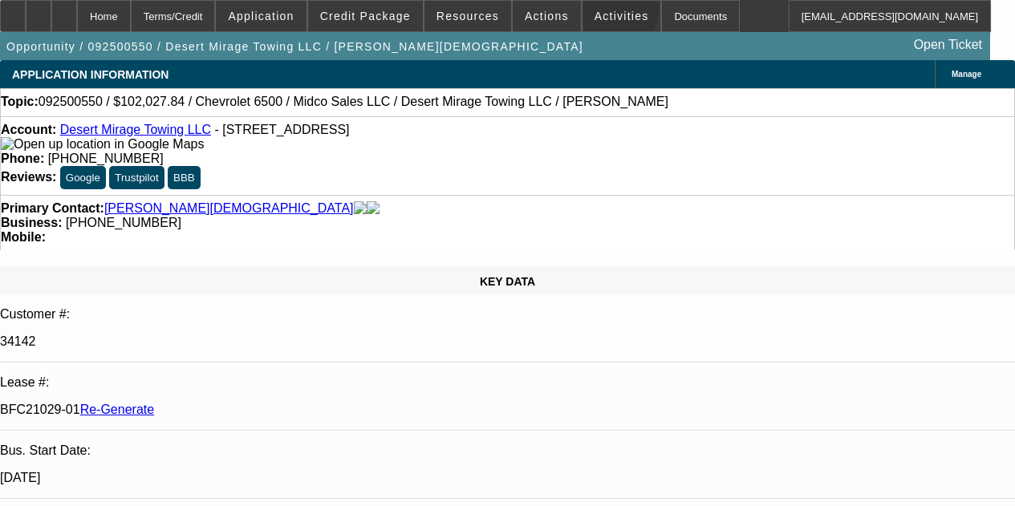
select select "4"
select select "0"
select select "3"
select select "0.1"
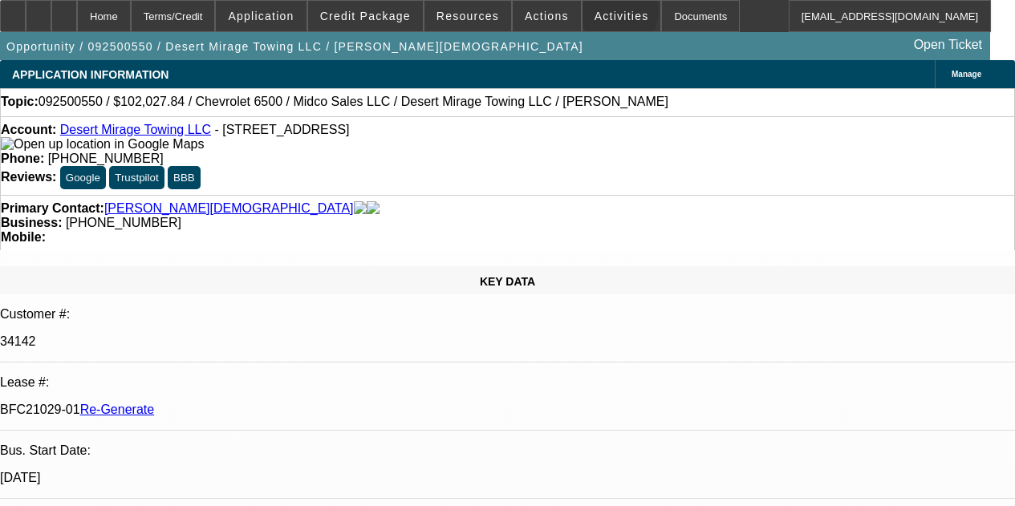
select select "4"
click at [598, 14] on span "Activities" at bounding box center [621, 16] width 55 height 13
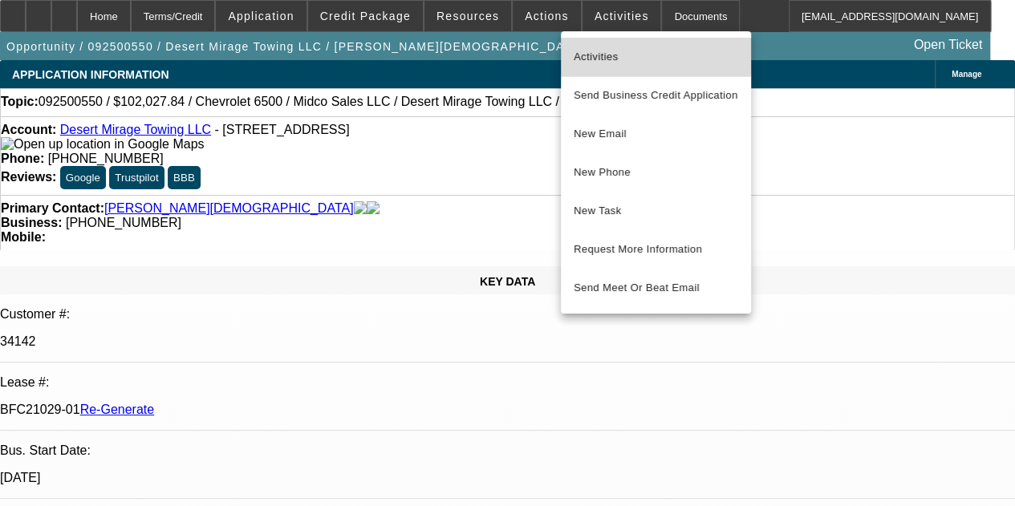
click at [595, 52] on span "Activities" at bounding box center [656, 56] width 164 height 19
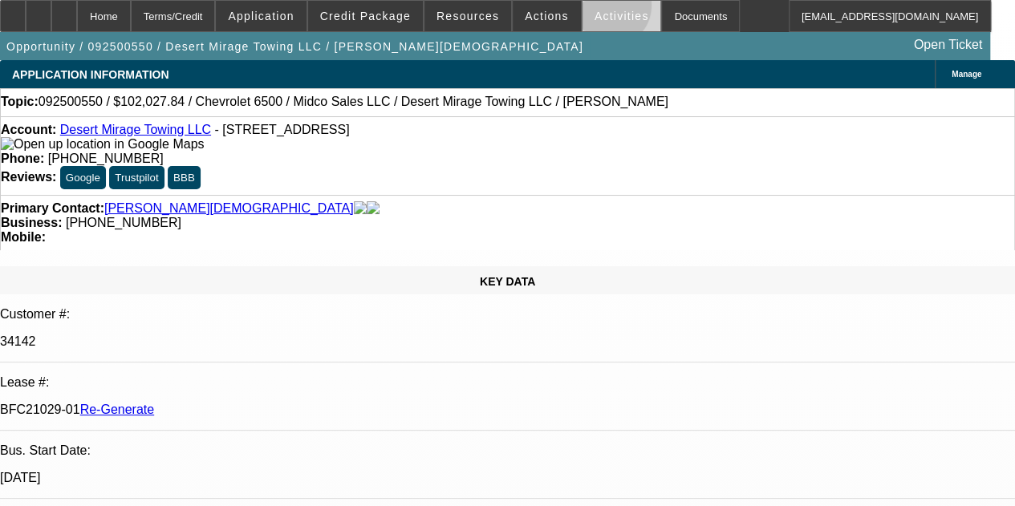
click at [588, 9] on span at bounding box center [621, 16] width 79 height 39
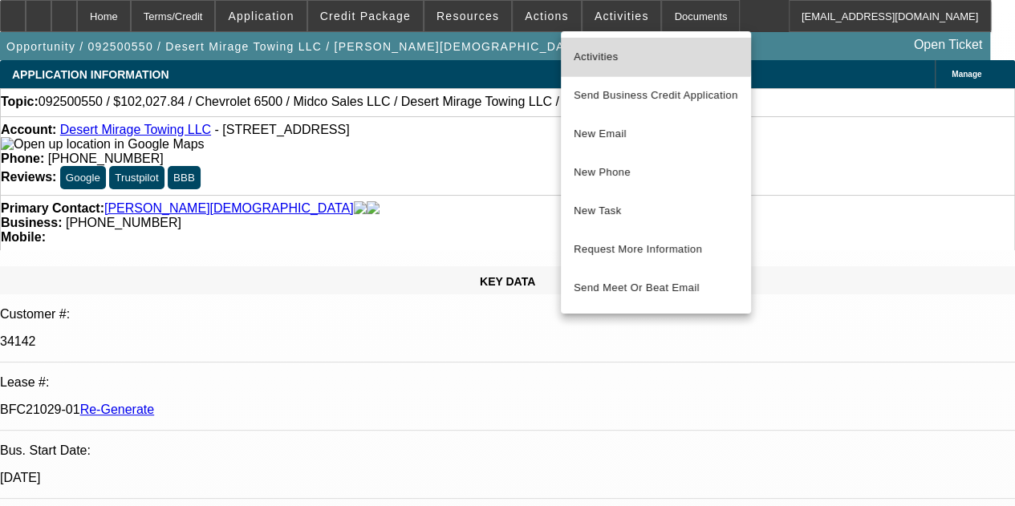
click at [590, 52] on span "Activities" at bounding box center [656, 56] width 164 height 19
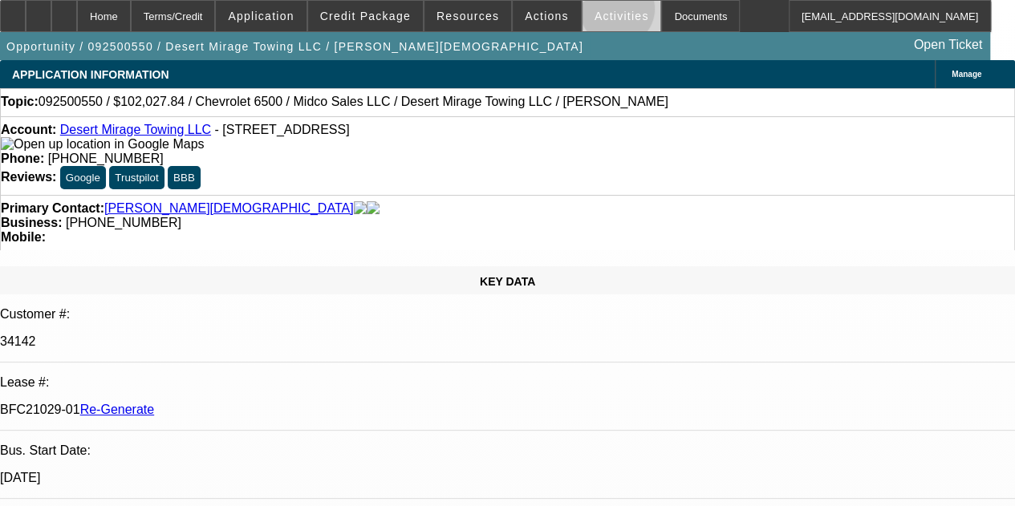
click at [595, 12] on span "Activities" at bounding box center [621, 16] width 55 height 13
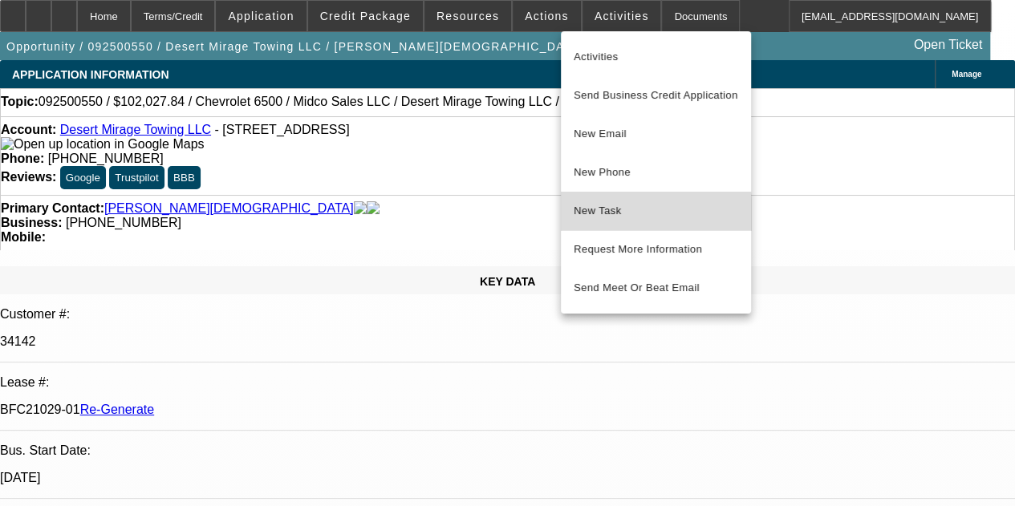
click at [587, 213] on span "New Task" at bounding box center [656, 210] width 164 height 19
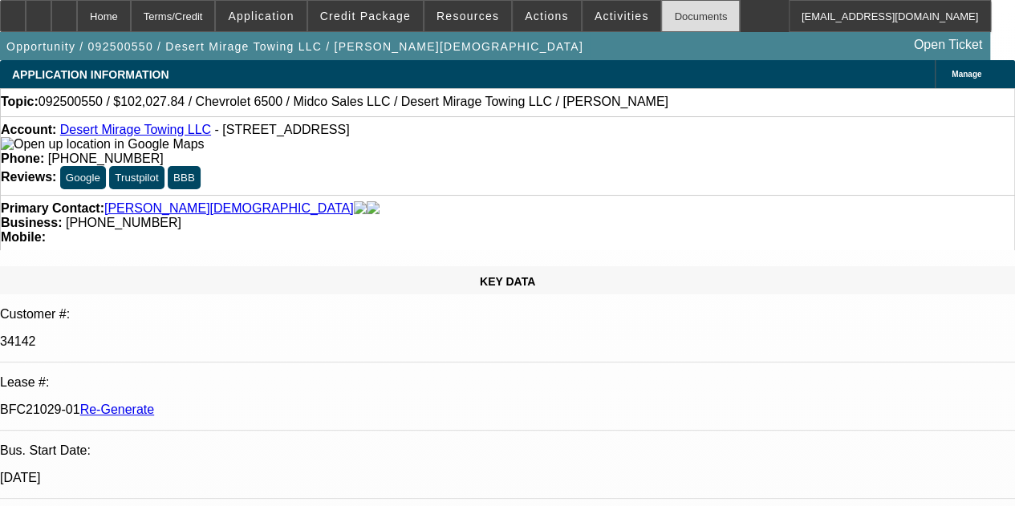
click at [662, 10] on div "Documents" at bounding box center [700, 16] width 79 height 32
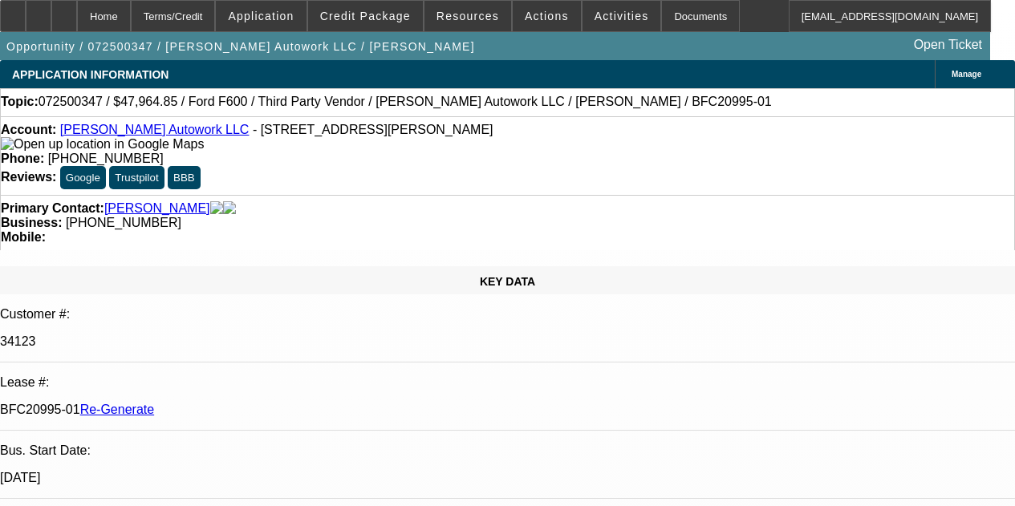
select select "4"
select select "0"
select select "2"
select select "0"
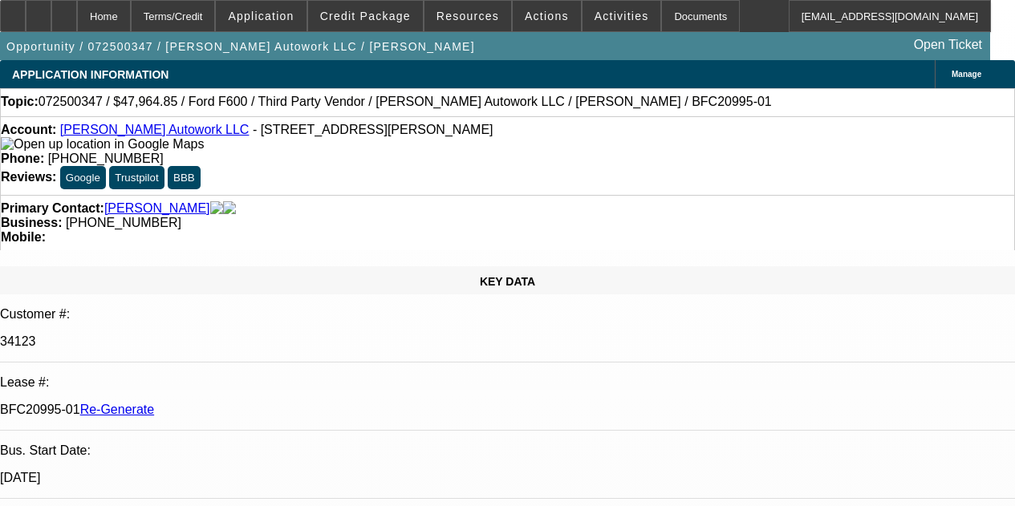
select select "6"
click at [64, 10] on icon at bounding box center [64, 10] width 0 height 0
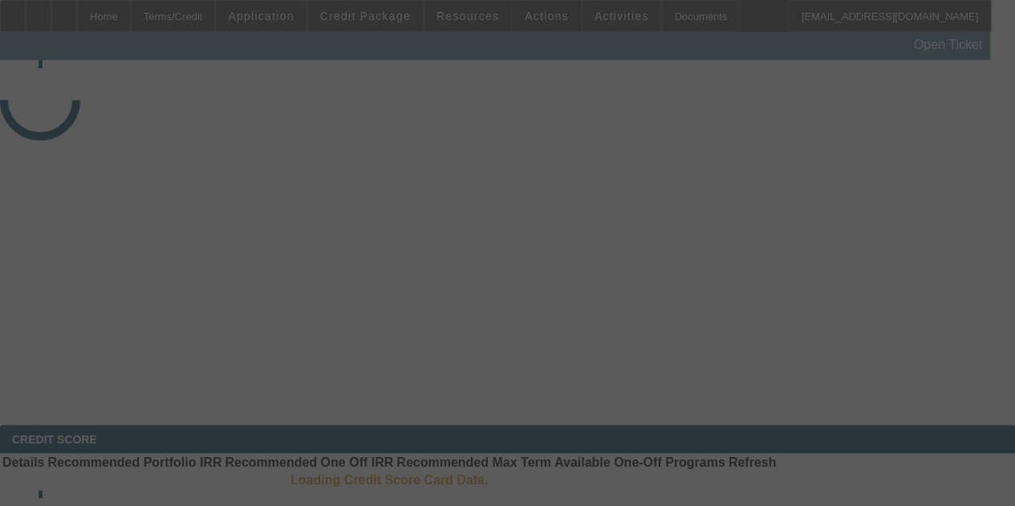
select select "4"
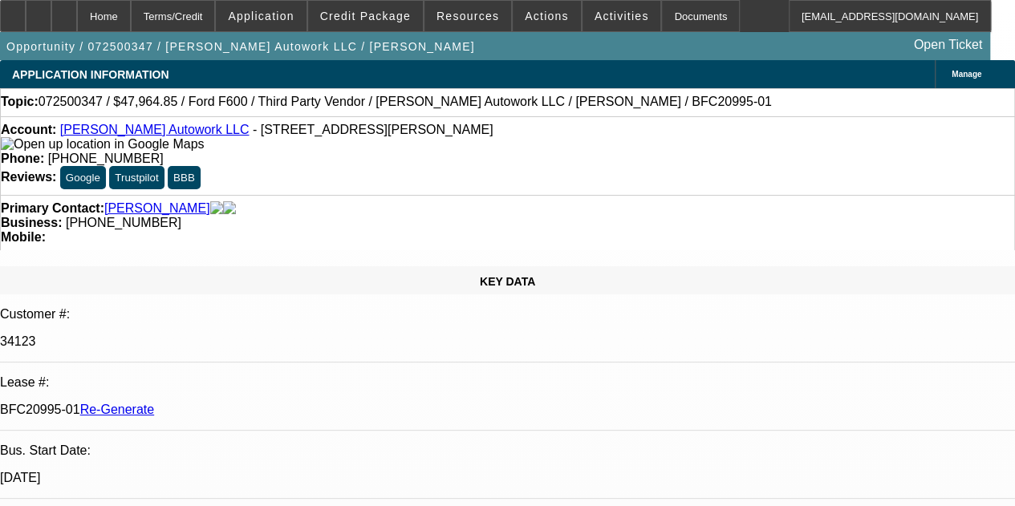
select select "0"
select select "2"
select select "0"
select select "1"
select select "2"
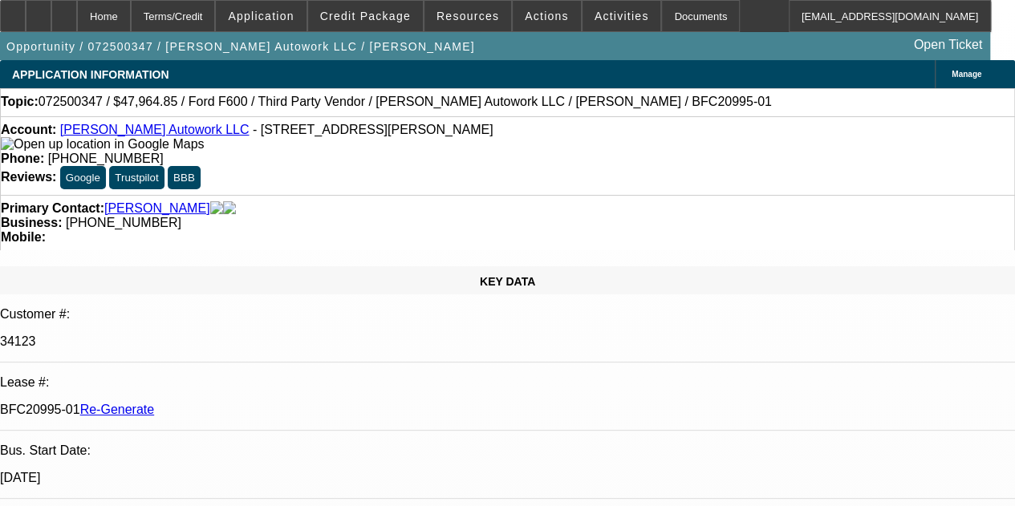
select select "6"
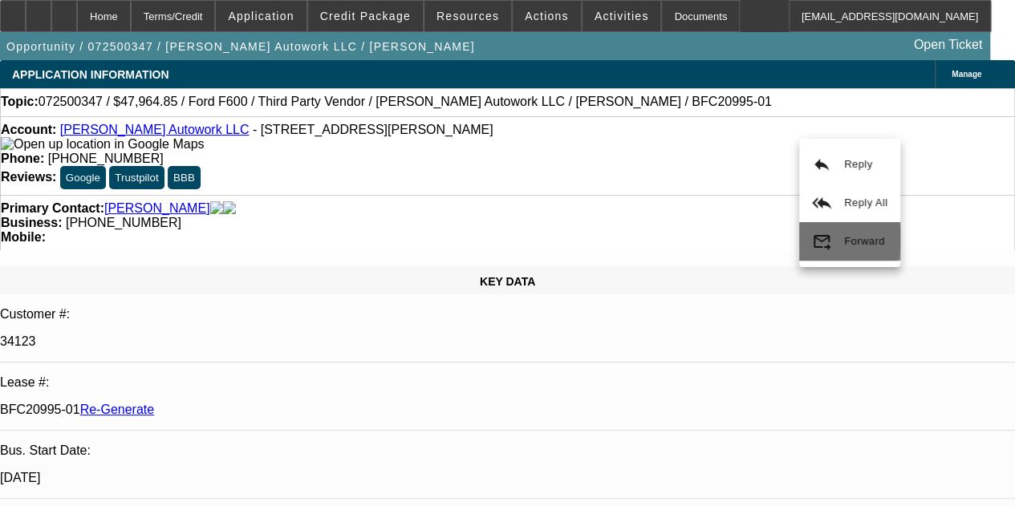
click at [830, 235] on mat-icon "forward_to_inbox" at bounding box center [821, 241] width 19 height 19
